Goal: Information Seeking & Learning: Learn about a topic

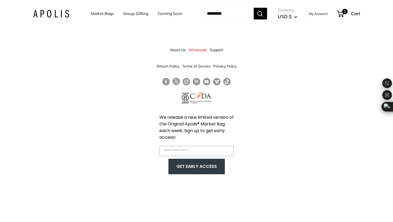
click at [103, 14] on link "Market Bags" at bounding box center [102, 13] width 23 height 7
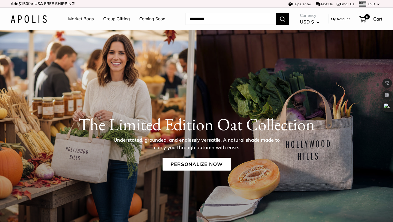
click at [82, 20] on link "Market Bags" at bounding box center [81, 19] width 26 height 8
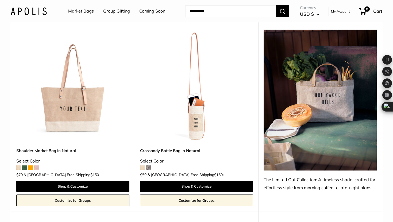
scroll to position [268, 0]
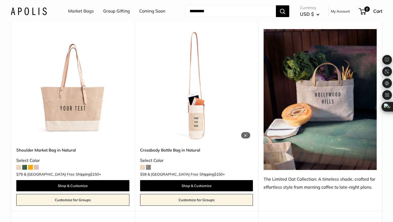
click at [0, 0] on img at bounding box center [0, 0] width 0 height 0
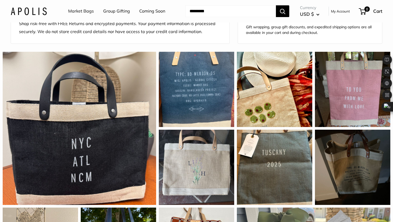
scroll to position [511, 0]
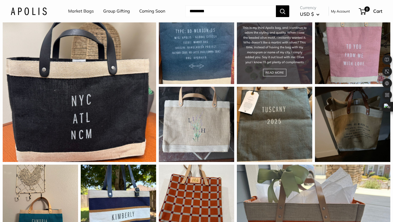
click at [272, 81] on div "This is my third Apolis bag, and I continue to adore the styling and quality. W…" at bounding box center [274, 46] width 75 height 75
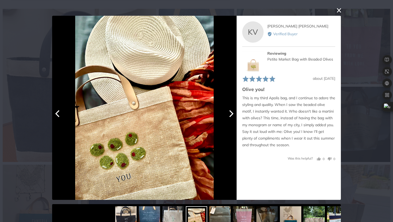
scroll to position [7, 0]
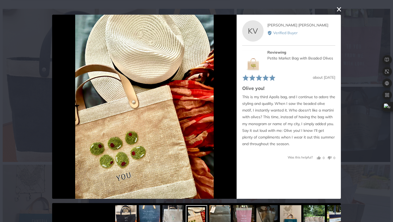
click at [339, 8] on button "close this modal window" at bounding box center [339, 9] width 6 height 6
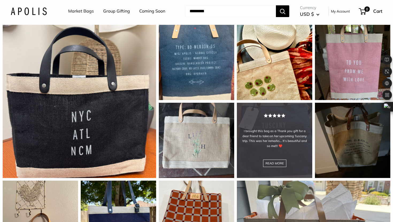
scroll to position [497, 0]
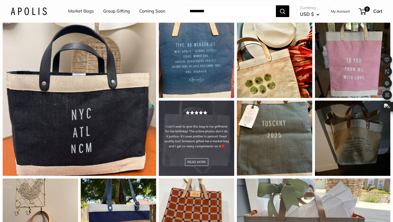
click at [201, 145] on div "I can’t wait to give this bag to my girlfriend for her birthday! The online pho…" at bounding box center [196, 138] width 75 height 75
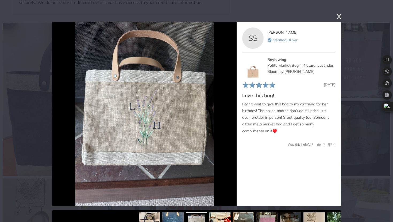
scroll to position [14, 0]
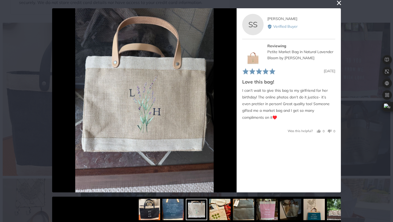
click at [357, 151] on div "User-Uploaded Media Gallery Your browser doesn't support HTML5 videos. Your bro…" at bounding box center [196, 111] width 393 height 222
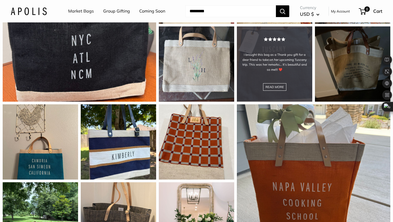
scroll to position [589, 0]
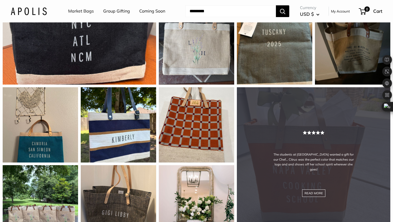
click at [301, 144] on div "The students at [GEOGRAPHIC_DATA] wanted a gift for our Chef… Citrus was the pe…" at bounding box center [313, 163] width 153 height 153
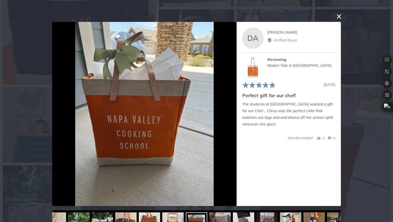
click at [366, 138] on div "User-Uploaded Media Gallery Your browser doesn't support HTML5 videos. Your bro…" at bounding box center [196, 111] width 393 height 222
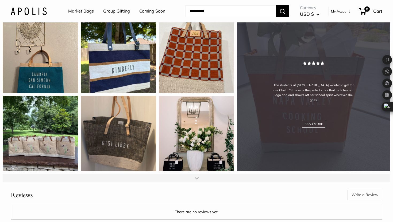
scroll to position [660, 0]
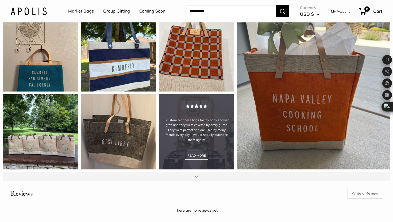
click at [207, 147] on div "I customized these bags for my baby shower gifts and they were coveted by every…" at bounding box center [196, 131] width 75 height 75
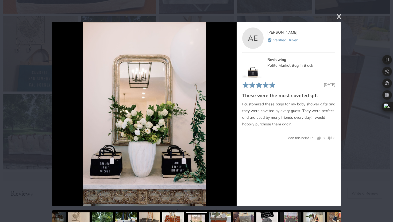
click at [393, 133] on div "User-Uploaded Media Gallery Your browser doesn't support HTML5 videos. Your bro…" at bounding box center [196, 111] width 393 height 222
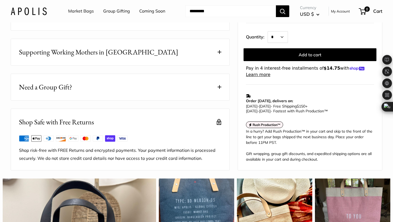
scroll to position [340, 0]
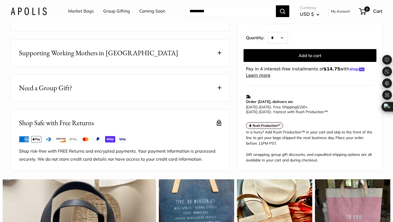
click at [207, 98] on button "Need a Group Gift?" at bounding box center [120, 88] width 218 height 26
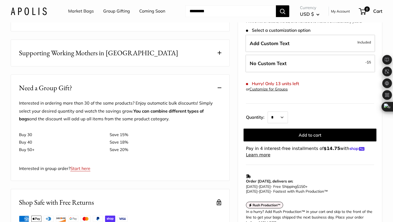
click at [195, 101] on button "Need a Group Gift?" at bounding box center [120, 88] width 218 height 26
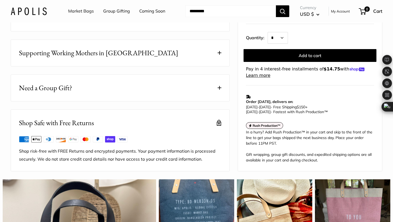
click at [195, 101] on button "Need a Group Gift?" at bounding box center [120, 88] width 218 height 26
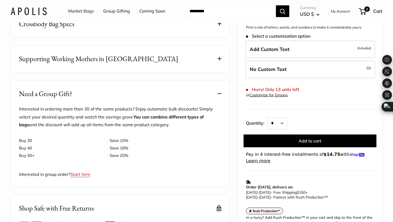
scroll to position [334, 0]
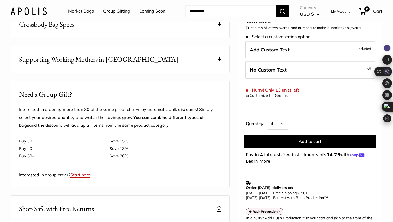
click at [386, 73] on icon at bounding box center [386, 71] width 5 height 5
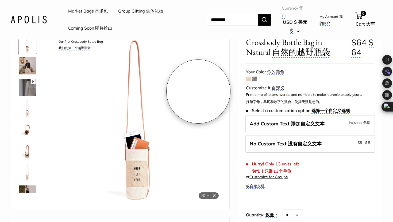
scroll to position [59, 0]
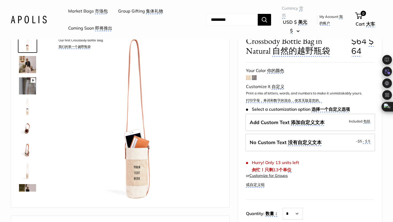
click at [26, 63] on img at bounding box center [27, 64] width 17 height 17
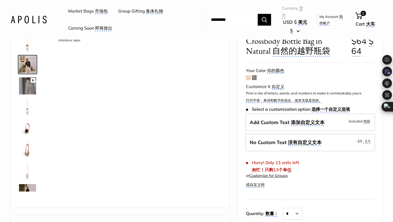
click at [28, 48] on img at bounding box center [27, 43] width 17 height 17
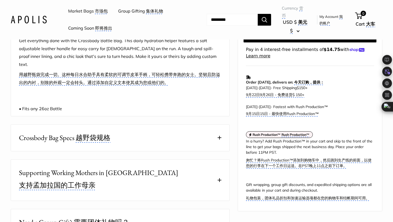
scroll to position [272, 0]
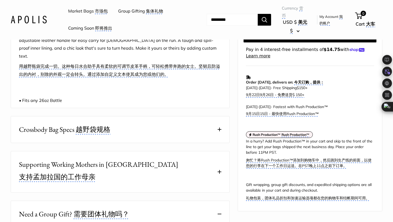
click at [98, 135] on monica-translate-translate "越野袋规格" at bounding box center [93, 130] width 35 height 10
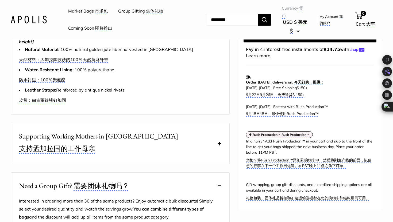
scroll to position [387, 0]
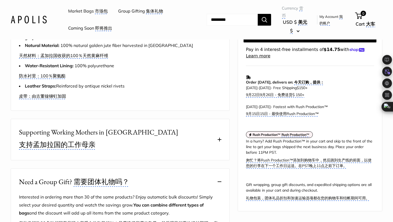
click at [104, 152] on span "Supporting Working Mothers in [GEOGRAPHIC_DATA] 支持孟加拉国的工作母亲" at bounding box center [98, 139] width 159 height 25
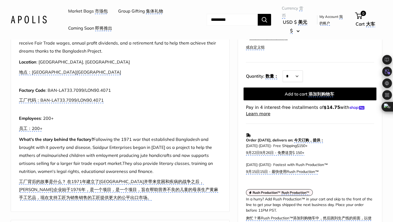
scroll to position [508, 0]
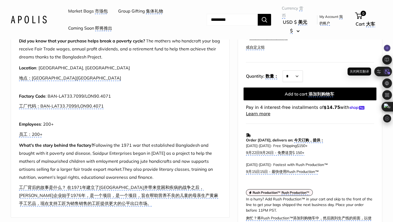
click at [384, 71] on icon at bounding box center [387, 72] width 8 height 8
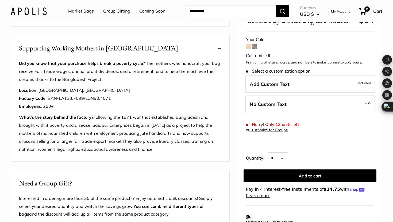
scroll to position [391, 0]
